Goal: Use online tool/utility

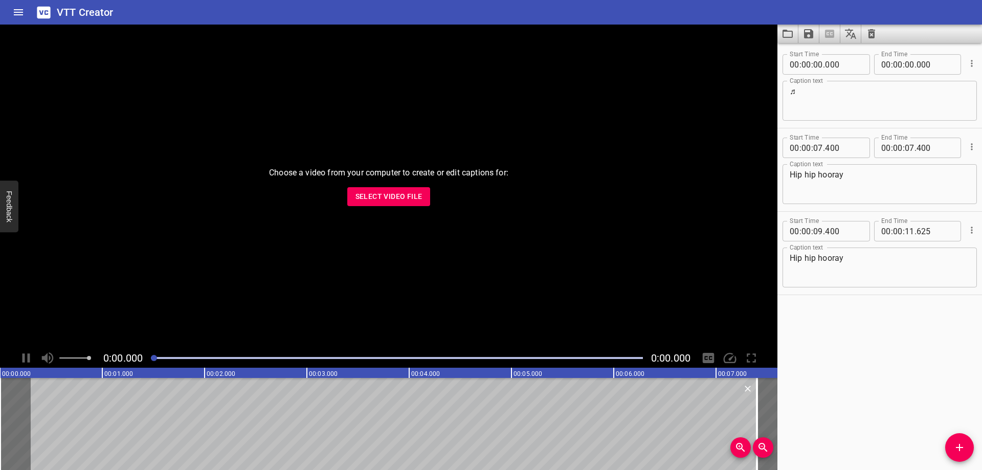
click at [413, 204] on button "Select Video File" at bounding box center [388, 196] width 83 height 19
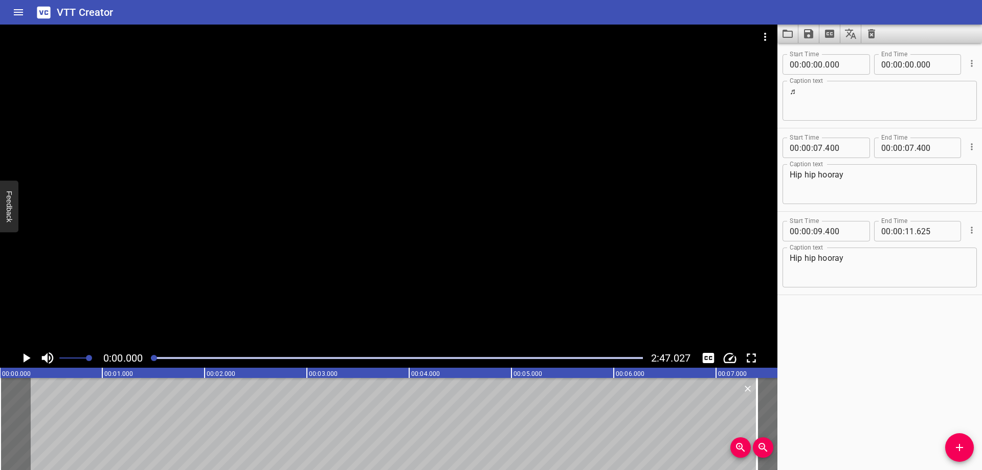
click at [355, 359] on div at bounding box center [397, 358] width 504 height 14
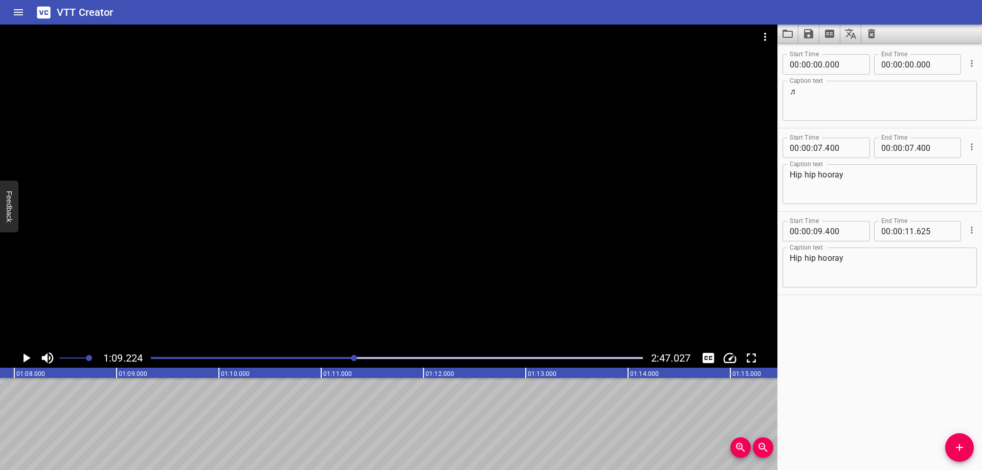
click at [464, 363] on div at bounding box center [397, 358] width 504 height 14
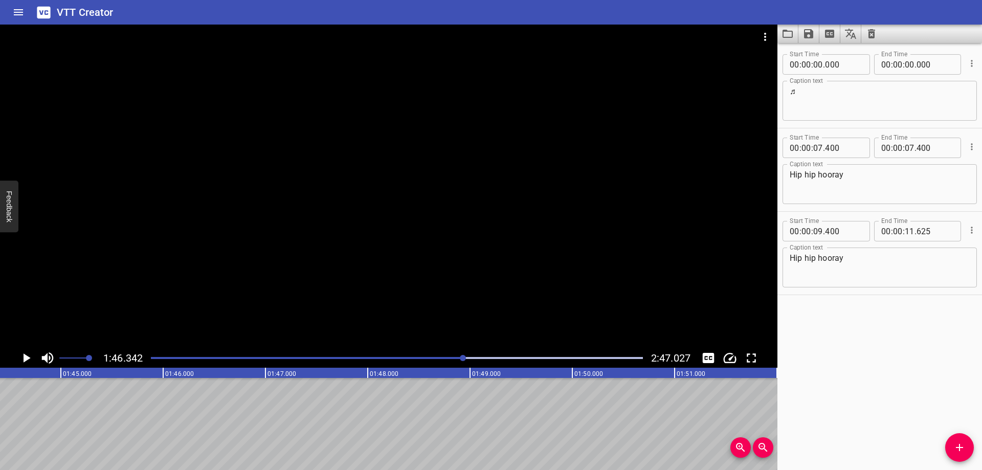
click at [496, 362] on div at bounding box center [397, 358] width 504 height 14
drag, startPoint x: 517, startPoint y: 362, endPoint x: 530, endPoint y: 361, distance: 12.4
click at [518, 362] on div at bounding box center [397, 358] width 504 height 14
click at [539, 360] on div at bounding box center [397, 358] width 504 height 14
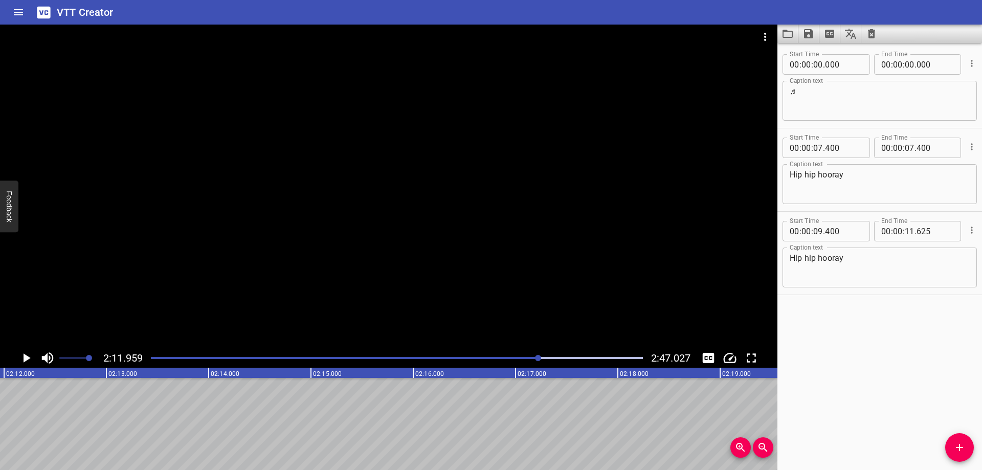
drag, startPoint x: 550, startPoint y: 360, endPoint x: 568, endPoint y: 363, distance: 18.3
click at [551, 360] on div at bounding box center [397, 358] width 504 height 14
click at [570, 362] on div at bounding box center [397, 358] width 504 height 14
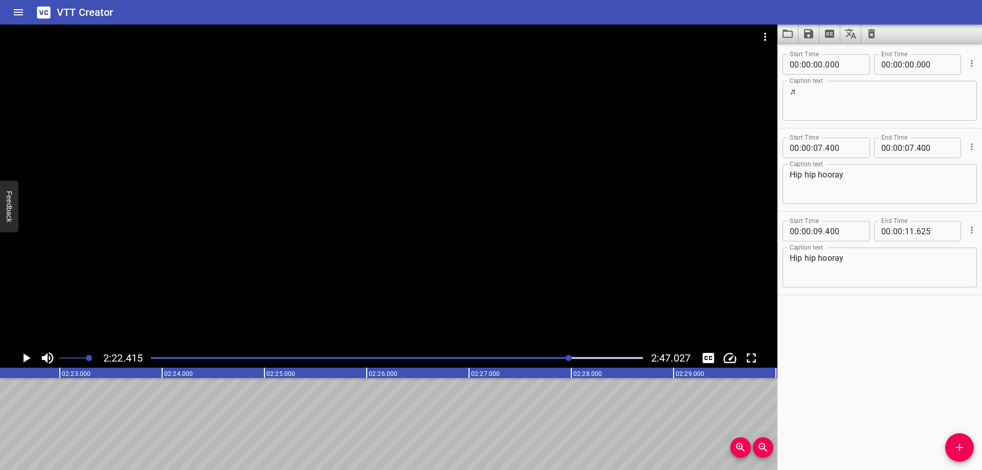
click at [581, 358] on div "Play progress" at bounding box center [397, 358] width 492 height 2
click at [463, 177] on div at bounding box center [389, 187] width 778 height 324
click at [483, 164] on div at bounding box center [389, 187] width 778 height 324
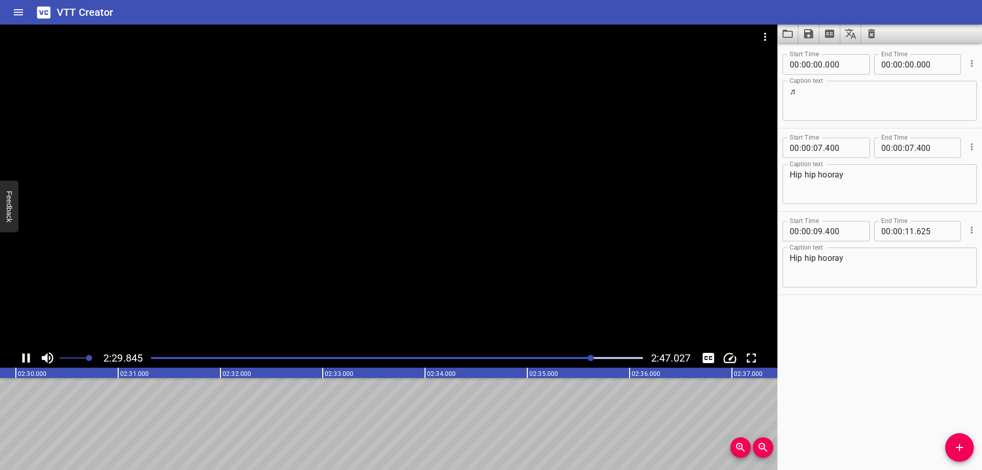
click at [579, 360] on div at bounding box center [397, 358] width 504 height 14
click at [568, 360] on div at bounding box center [397, 358] width 504 height 14
click at [75, 358] on span at bounding box center [74, 358] width 30 height 14
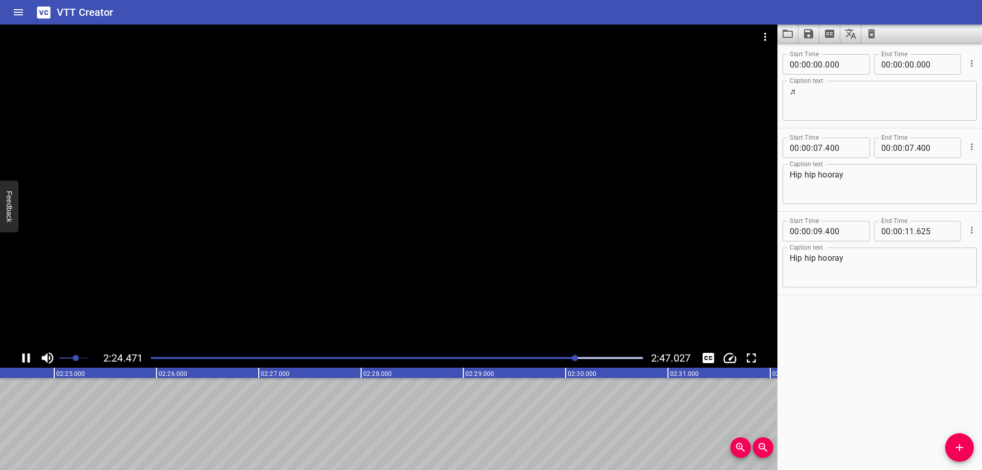
click at [437, 250] on div at bounding box center [389, 187] width 778 height 324
click at [545, 236] on div at bounding box center [389, 187] width 778 height 324
click at [541, 220] on div at bounding box center [389, 187] width 778 height 324
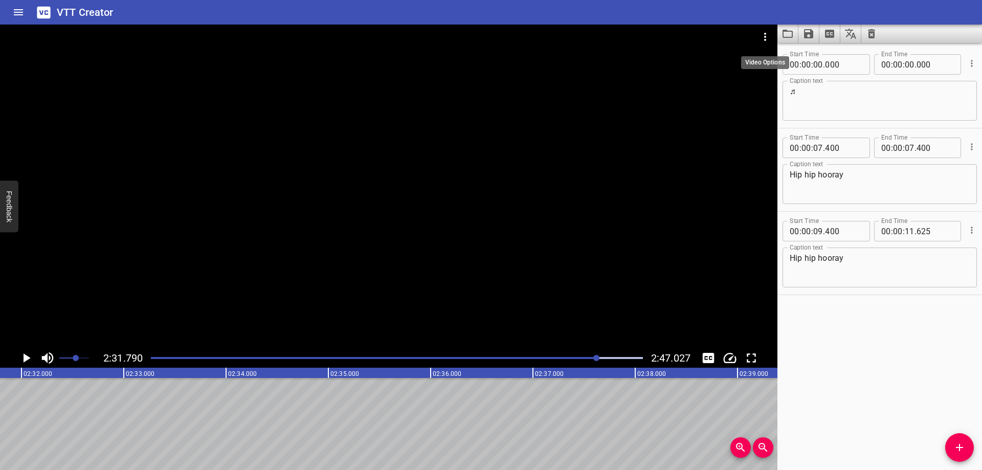
click at [766, 33] on icon "Video Options" at bounding box center [765, 37] width 2 height 8
click at [818, 42] on li "Select New Video File..." at bounding box center [804, 38] width 102 height 18
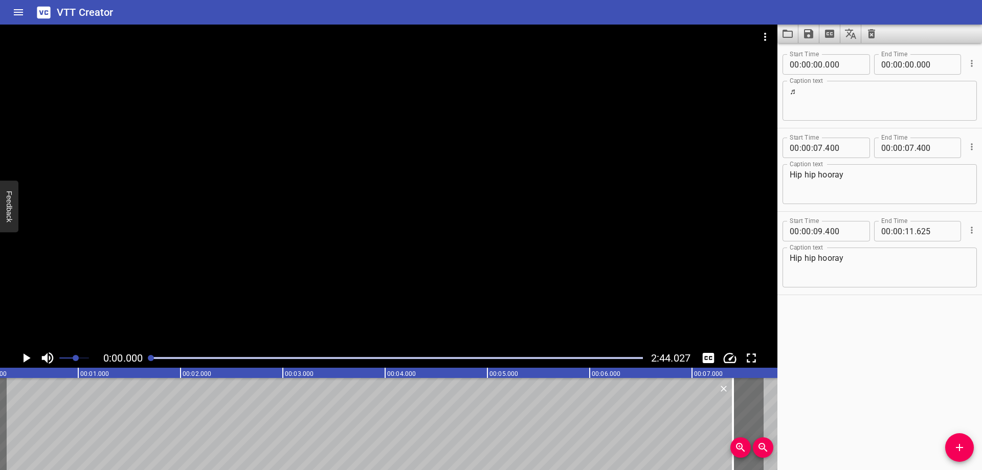
scroll to position [0, 0]
